Goal: Task Accomplishment & Management: Manage account settings

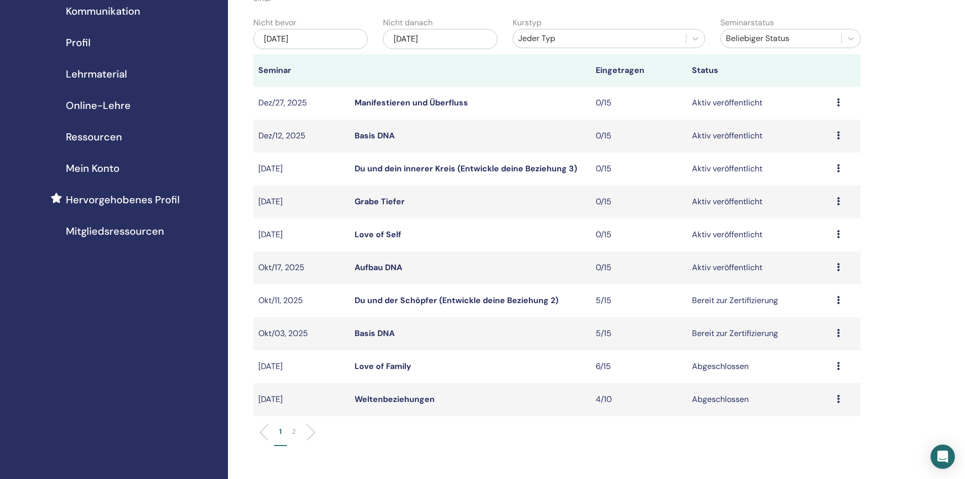
scroll to position [101, 0]
click at [394, 265] on link "Aufbau DNA" at bounding box center [379, 265] width 48 height 11
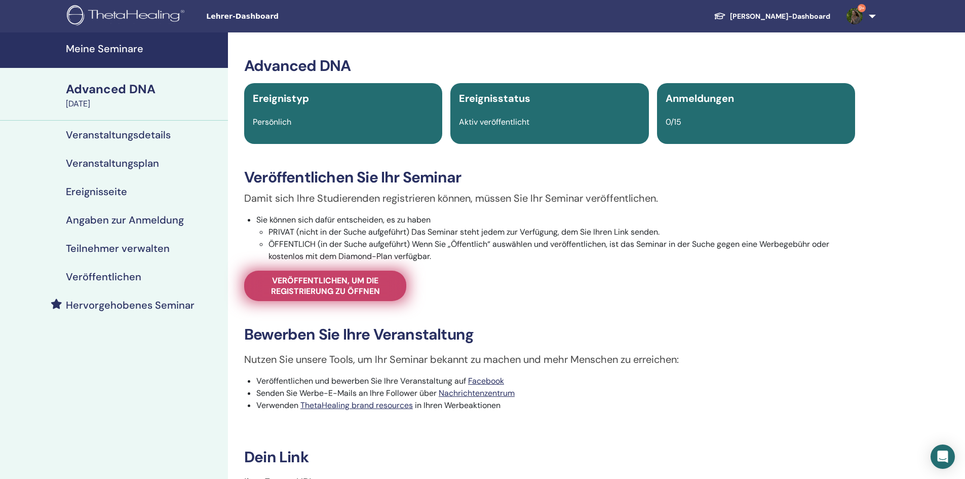
click at [343, 281] on span "Veröffentlichen, um die Registrierung zu öffnen" at bounding box center [325, 285] width 137 height 21
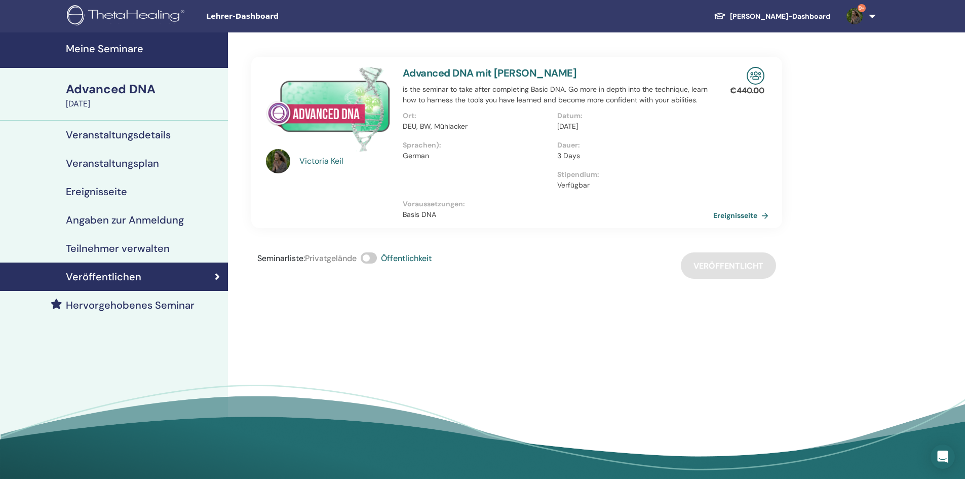
click at [749, 215] on link "Ereignisseite" at bounding box center [743, 215] width 59 height 15
